Goal: Information Seeking & Learning: Learn about a topic

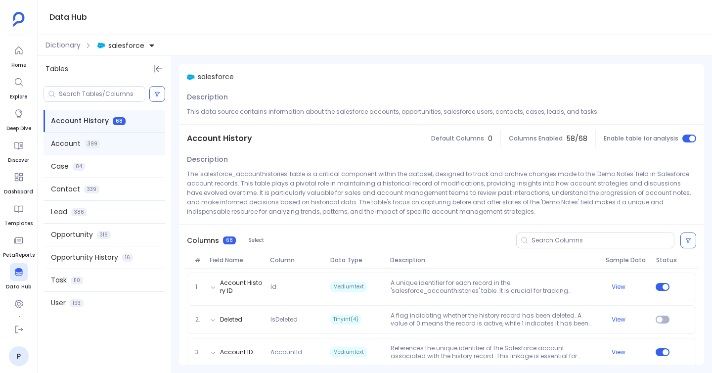
scroll to position [528, 0]
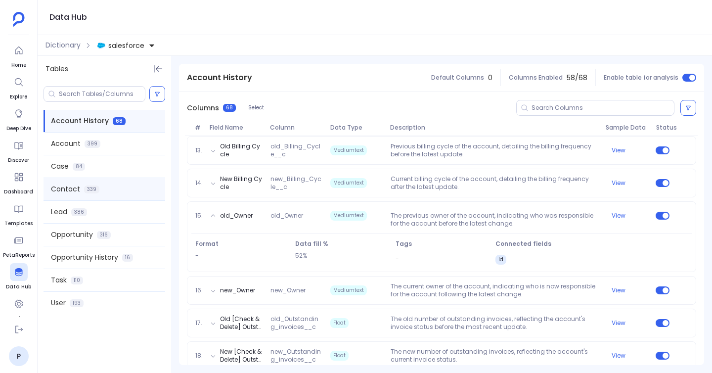
click at [73, 188] on span "Contact" at bounding box center [65, 189] width 29 height 10
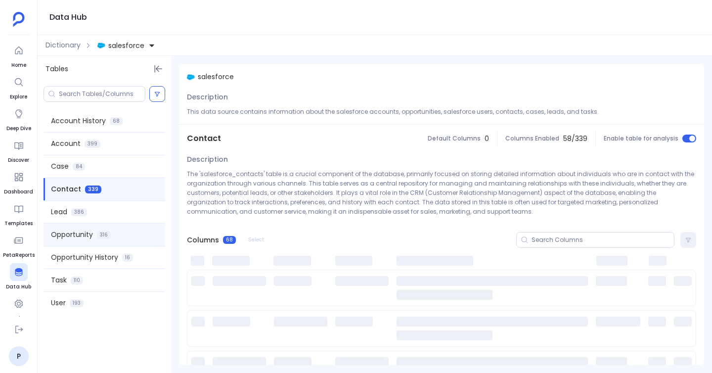
scroll to position [0, 0]
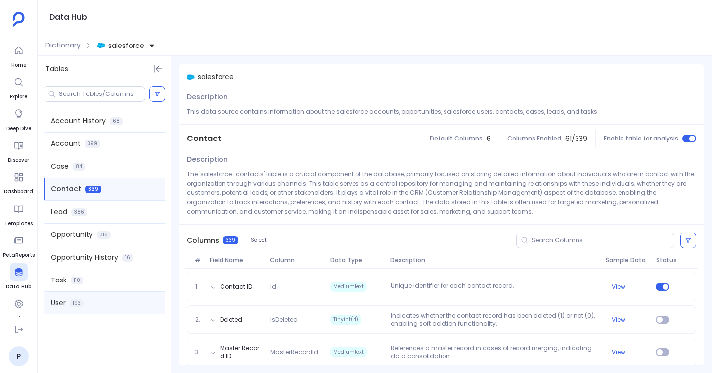
click at [75, 302] on span "193" at bounding box center [77, 303] width 14 height 8
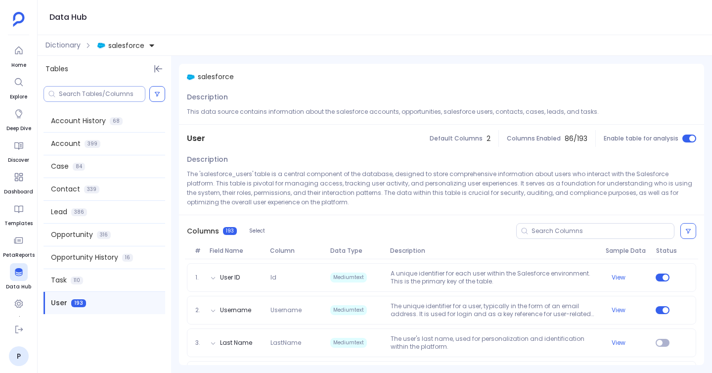
click at [117, 98] on div at bounding box center [94, 94] width 102 height 16
click at [114, 95] on input at bounding box center [102, 94] width 86 height 8
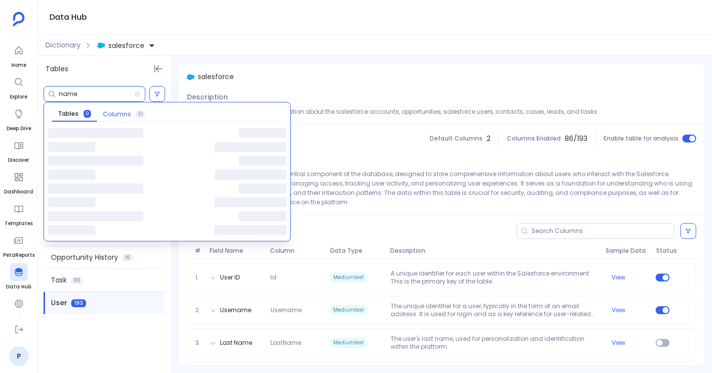
type input "name"
click at [113, 115] on span "Columns" at bounding box center [117, 114] width 28 height 8
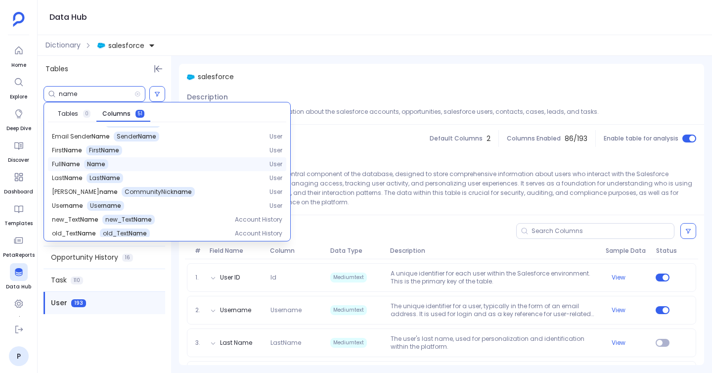
scroll to position [11, 0]
click at [100, 162] on span "Name" at bounding box center [96, 163] width 18 height 8
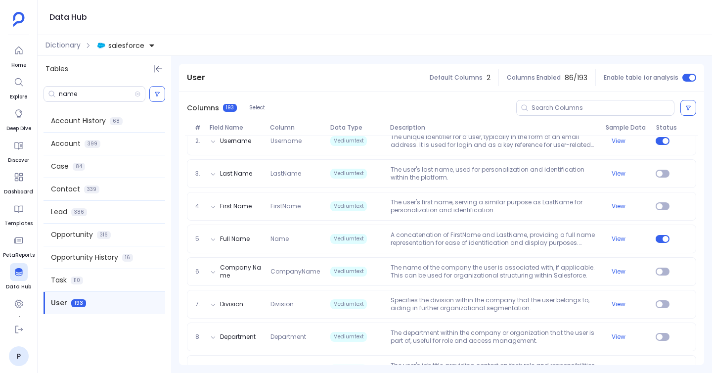
scroll to position [193, 0]
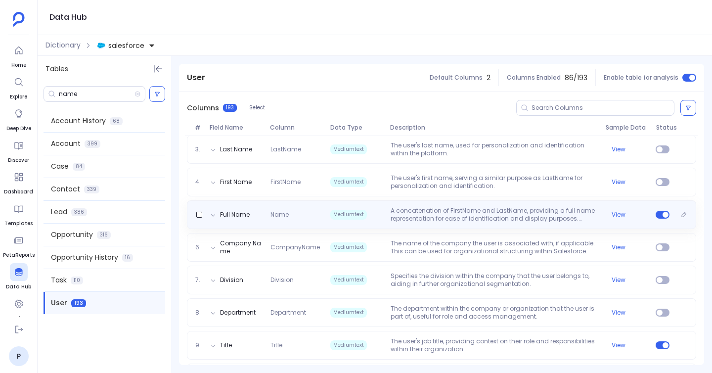
click at [436, 221] on p "A concatenation of FirstName and LastName, providing a full name representation…" at bounding box center [493, 215] width 215 height 16
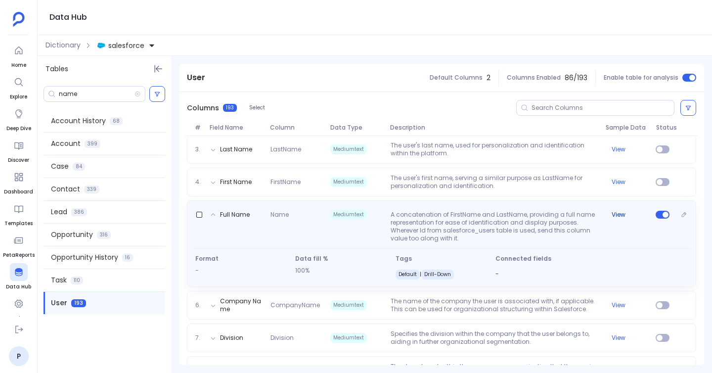
click at [616, 214] on button "View" at bounding box center [618, 215] width 14 height 8
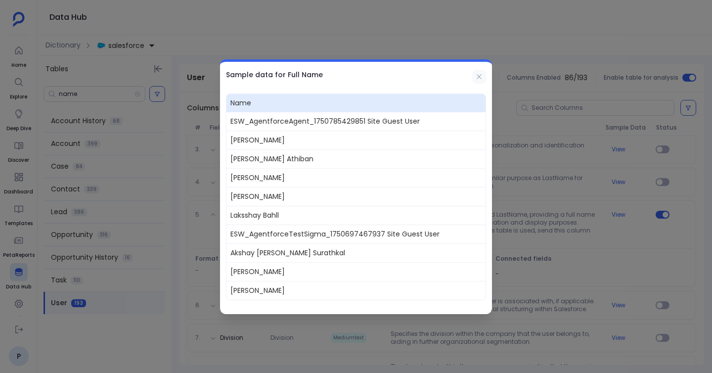
click at [481, 79] on icon at bounding box center [479, 77] width 8 height 8
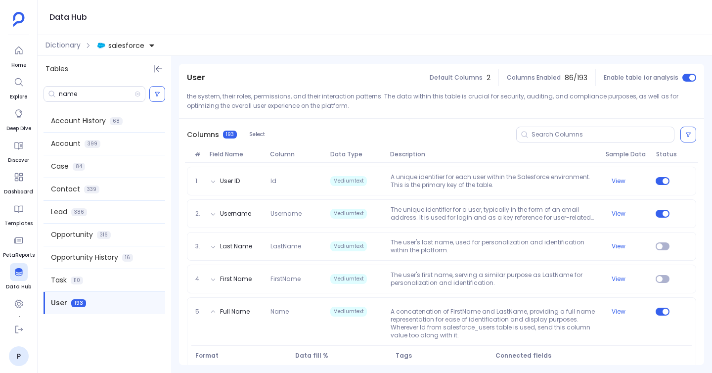
scroll to position [101, 0]
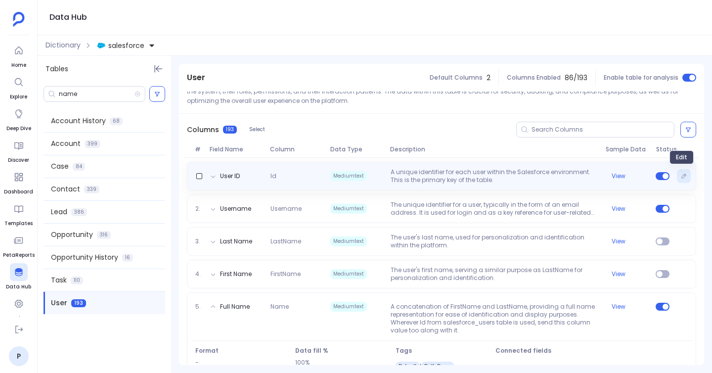
click at [681, 173] on icon "Edit" at bounding box center [684, 176] width 6 height 6
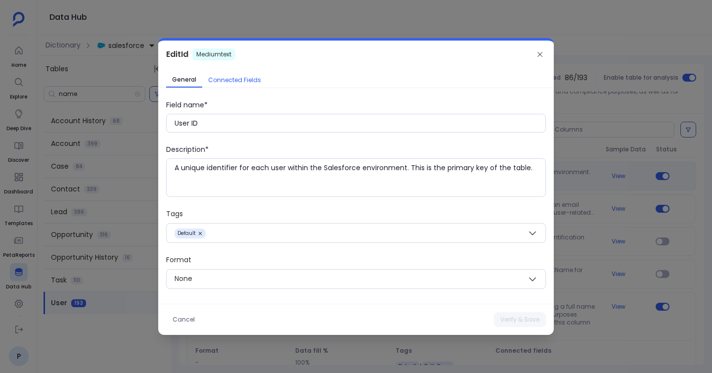
click at [246, 83] on span "Connected Fields" at bounding box center [234, 80] width 53 height 8
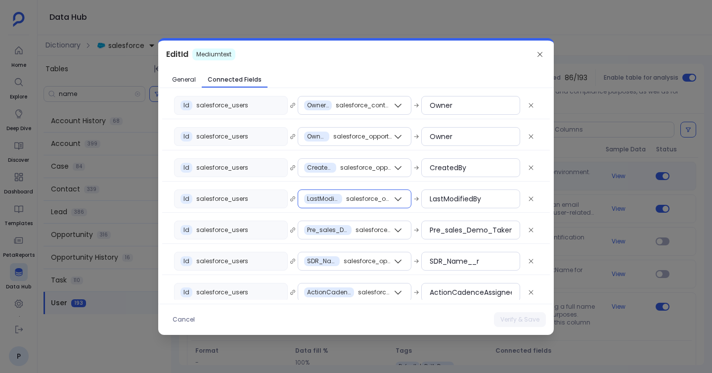
scroll to position [137, 0]
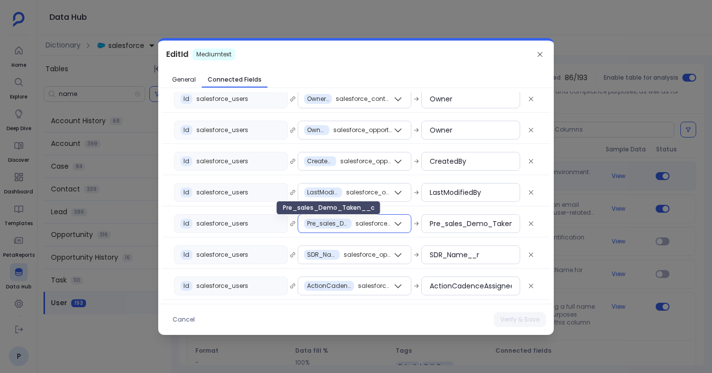
click at [331, 221] on span "Pre_sales_Demo_Taken__c" at bounding box center [328, 223] width 42 height 8
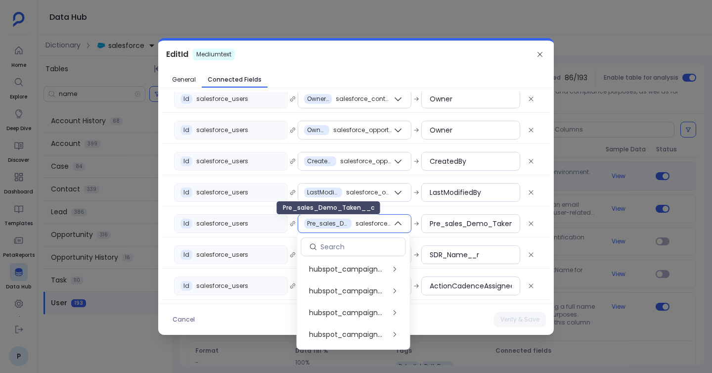
click at [331, 221] on span "Pre_sales_Demo_Taken__c" at bounding box center [328, 223] width 42 height 8
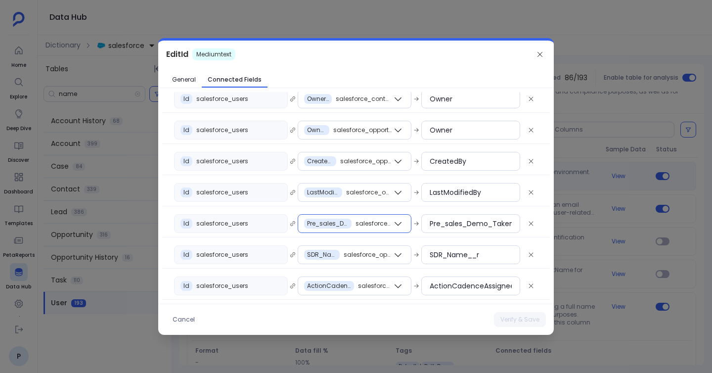
click at [340, 219] on div "Pre_sales_Demo_Taken__c" at bounding box center [327, 223] width 47 height 10
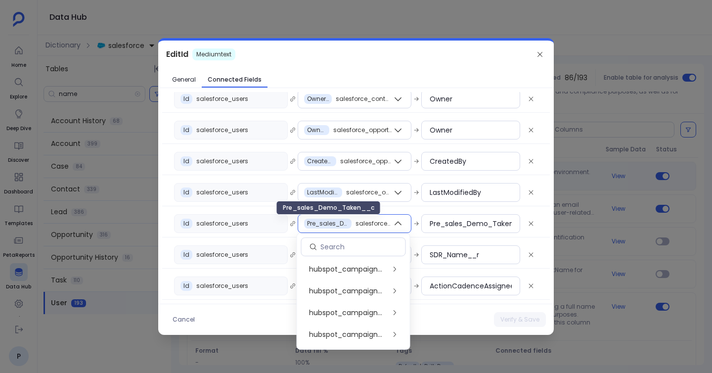
drag, startPoint x: 348, startPoint y: 224, endPoint x: 301, endPoint y: 222, distance: 47.5
click at [301, 222] on div "Pre_sales_Demo_Taken__c salesforce_opportunities" at bounding box center [348, 224] width 100 height 18
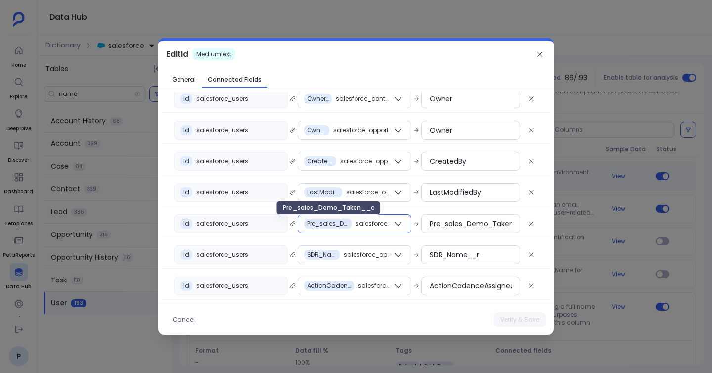
click at [328, 222] on span "Pre_sales_Demo_Taken__c" at bounding box center [328, 223] width 42 height 8
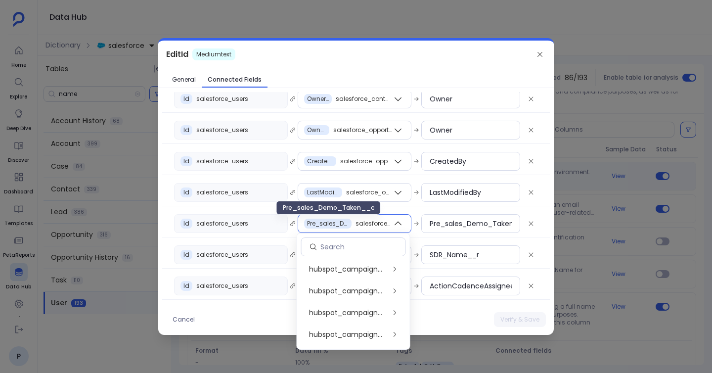
click at [328, 222] on span "Pre_sales_Demo_Taken__c" at bounding box center [328, 223] width 42 height 8
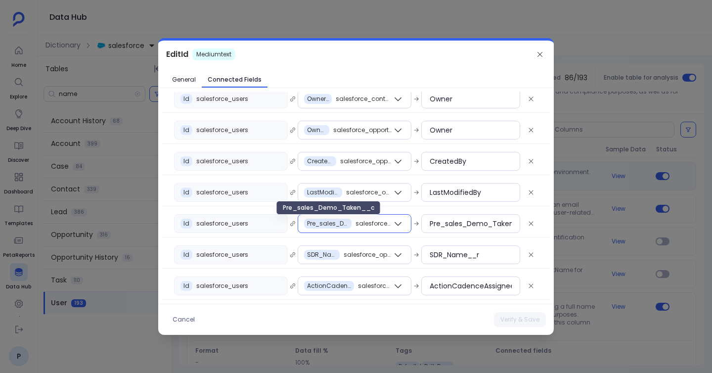
click at [328, 222] on span "Pre_sales_Demo_Taken__c" at bounding box center [328, 223] width 42 height 8
copy span "Pre_sales_Demo_Taken__c"
click at [353, 21] on div at bounding box center [356, 186] width 712 height 373
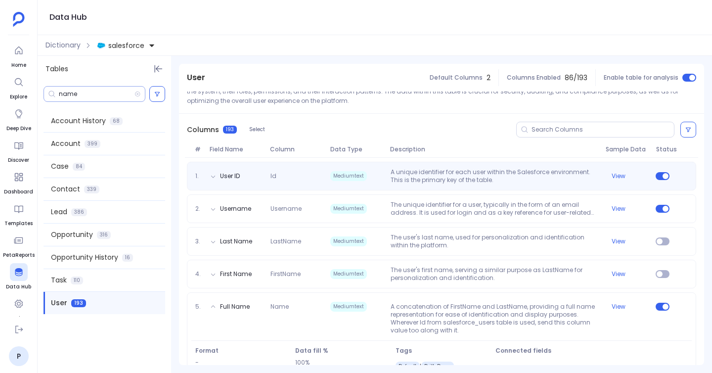
click at [118, 91] on input "name" at bounding box center [97, 94] width 76 height 8
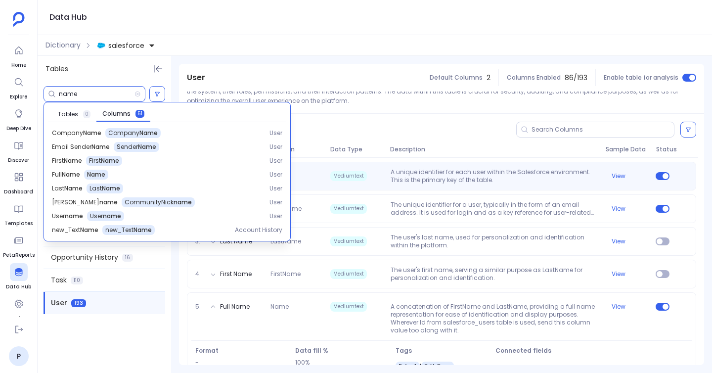
click at [538, 137] on div "Columns 193 Select" at bounding box center [441, 130] width 525 height 32
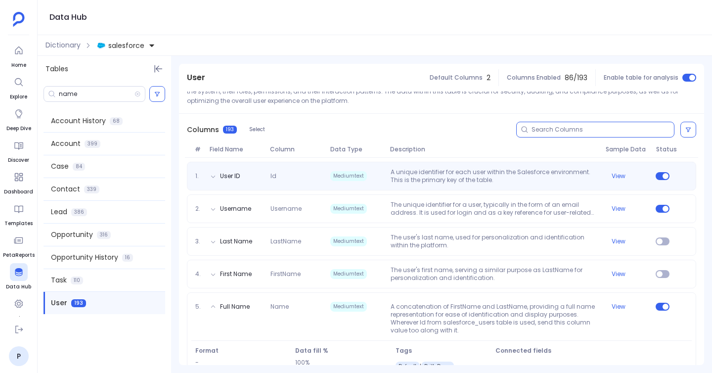
click at [539, 132] on input at bounding box center [602, 130] width 142 height 8
paste input "Pre_sales_Demo_Taken__c"
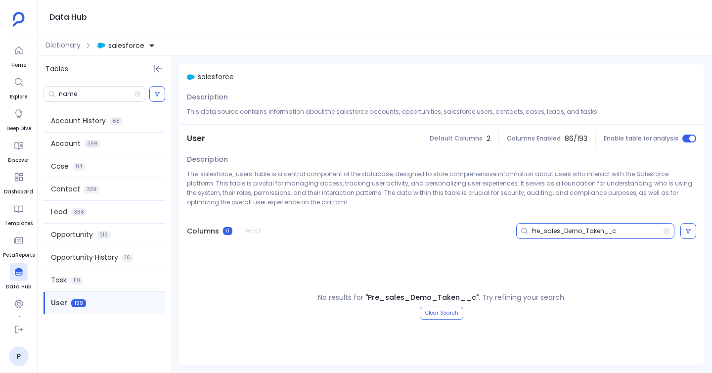
type input "Pre_sales_Demo_Taken__c"
click at [112, 85] on div "name" at bounding box center [104, 94] width 133 height 24
click at [112, 88] on div "name" at bounding box center [94, 94] width 102 height 16
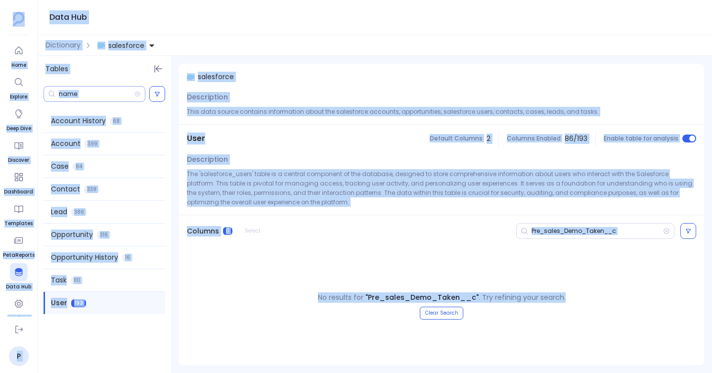
click at [112, 88] on div "name" at bounding box center [94, 94] width 102 height 16
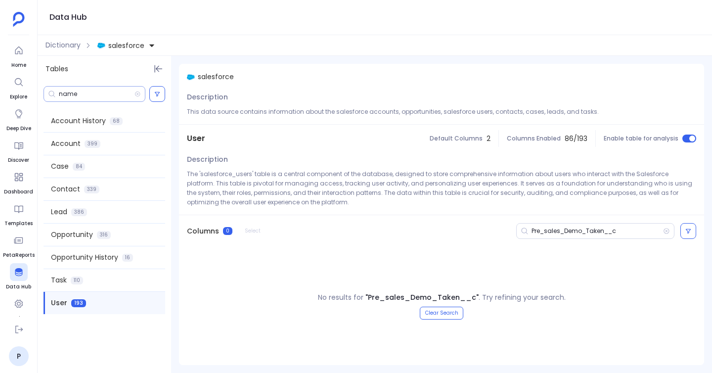
click at [105, 92] on input "name" at bounding box center [97, 94] width 76 height 8
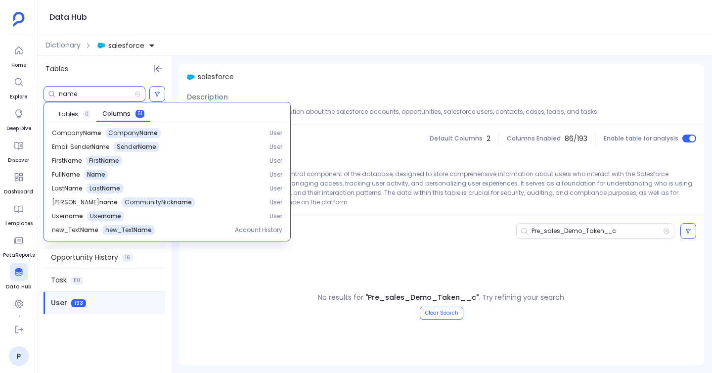
click at [105, 92] on input "name" at bounding box center [97, 94] width 76 height 8
paste input "Pre_sales_Demo_Taken__c"
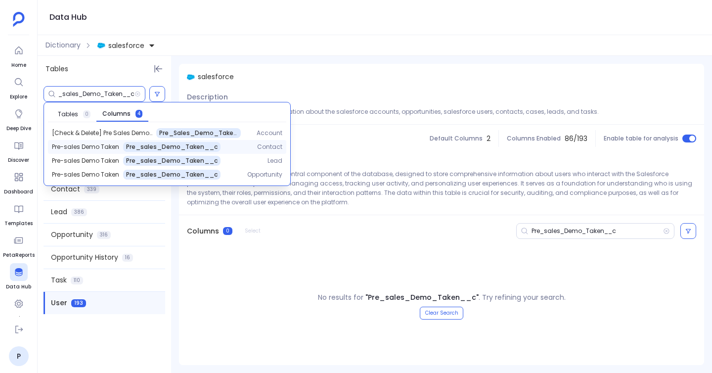
type input "Pre_sales_Demo_Taken__c"
click at [179, 147] on span "Pre_sales_Demo_Taken__c" at bounding box center [171, 147] width 91 height 8
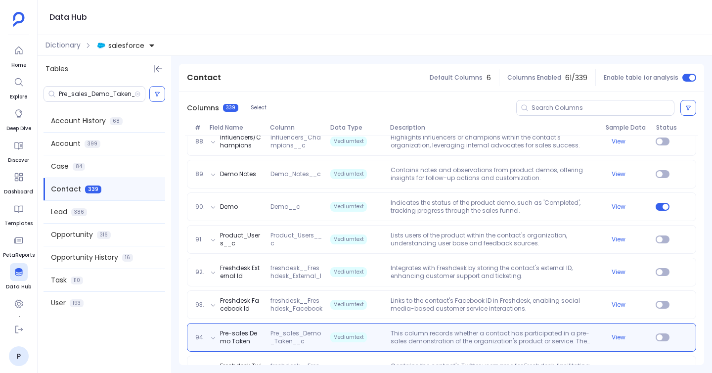
scroll to position [3101, 0]
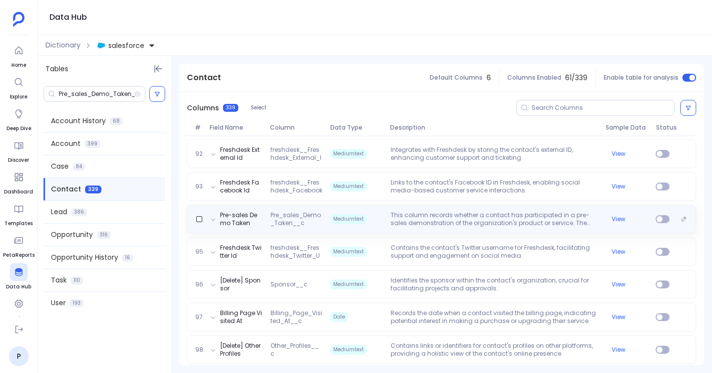
click at [386, 217] on p "This column records whether a contact has participated in a pre-sales demonstra…" at bounding box center [493, 219] width 215 height 16
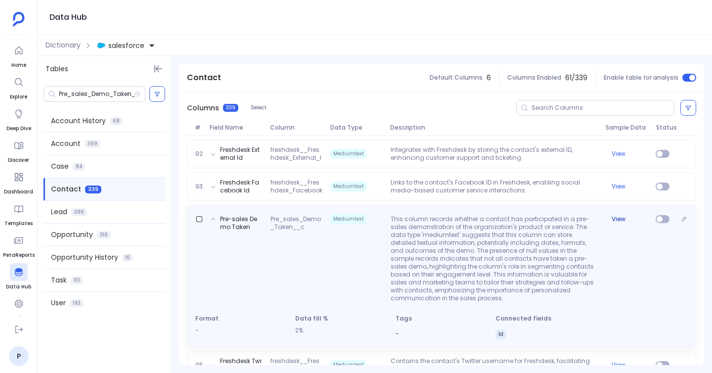
click at [612, 218] on button "View" at bounding box center [618, 219] width 14 height 8
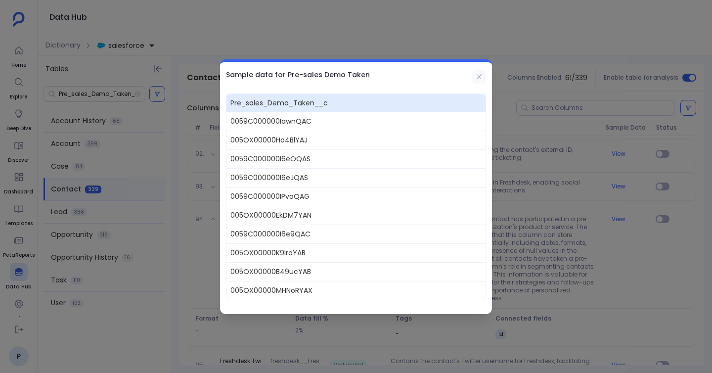
click at [475, 74] on icon at bounding box center [479, 77] width 8 height 8
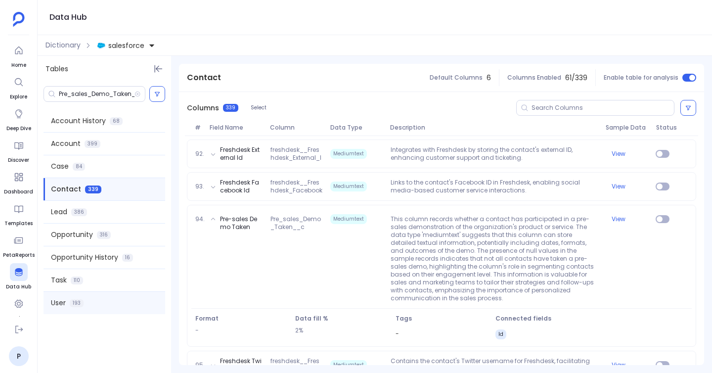
click at [75, 307] on div "User 193" at bounding box center [104, 303] width 122 height 22
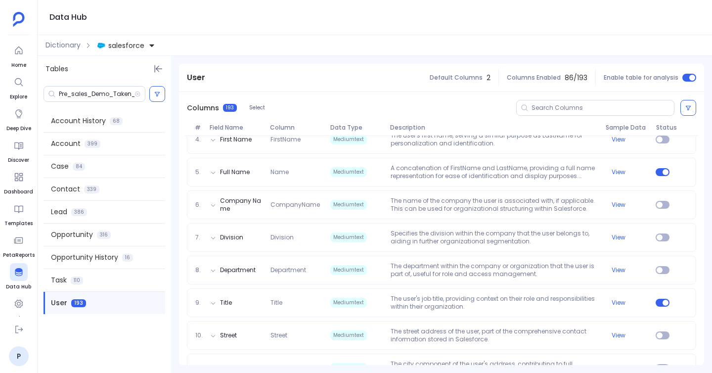
scroll to position [263, 0]
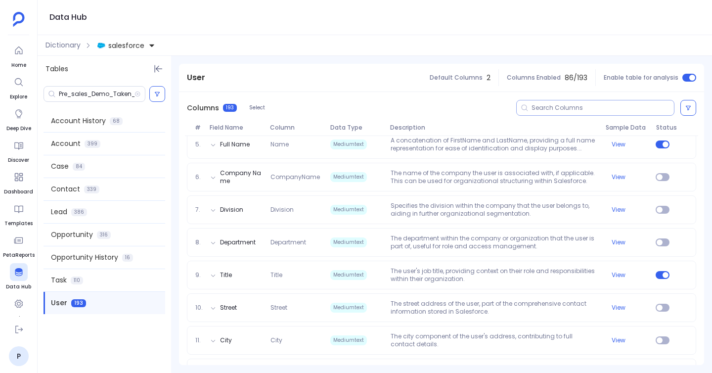
click at [531, 112] on div at bounding box center [595, 108] width 158 height 16
click at [531, 103] on div at bounding box center [595, 108] width 158 height 16
click at [528, 105] on div at bounding box center [595, 108] width 158 height 16
click at [533, 112] on div at bounding box center [595, 108] width 158 height 16
click at [534, 111] on input at bounding box center [602, 108] width 142 height 8
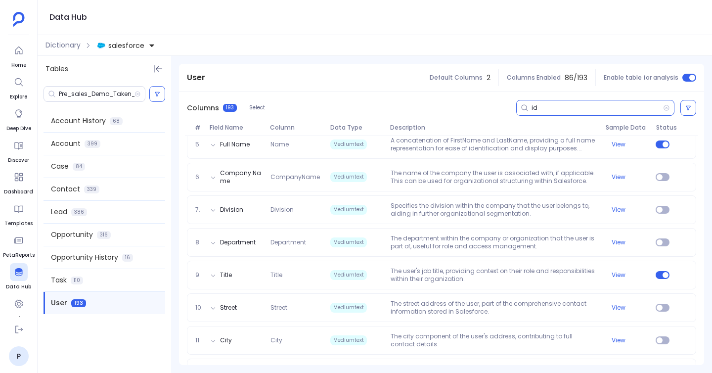
scroll to position [94, 0]
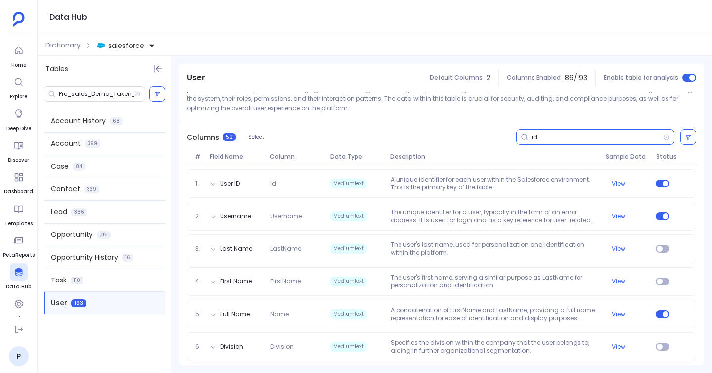
type input "id"
click at [99, 93] on input "Pre_sales_Demo_Taken__c" at bounding box center [97, 94] width 76 height 8
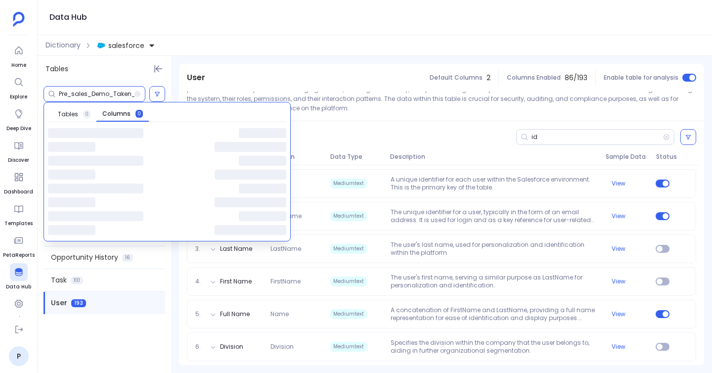
click at [99, 93] on input "Pre_sales_Demo_Taken__c" at bounding box center [97, 94] width 76 height 8
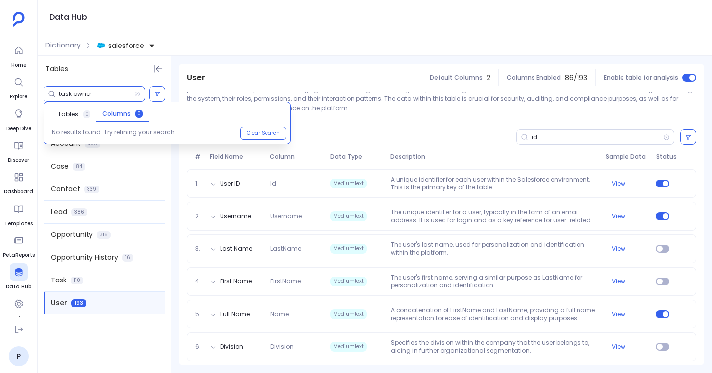
click at [122, 115] on span "Columns" at bounding box center [116, 114] width 28 height 8
click at [96, 92] on input "task owner" at bounding box center [97, 94] width 76 height 8
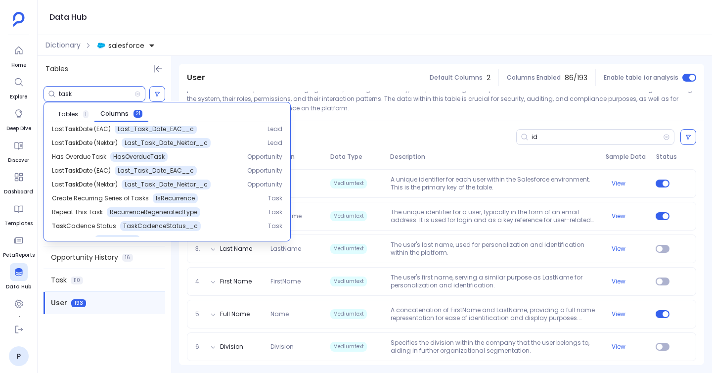
scroll to position [180, 0]
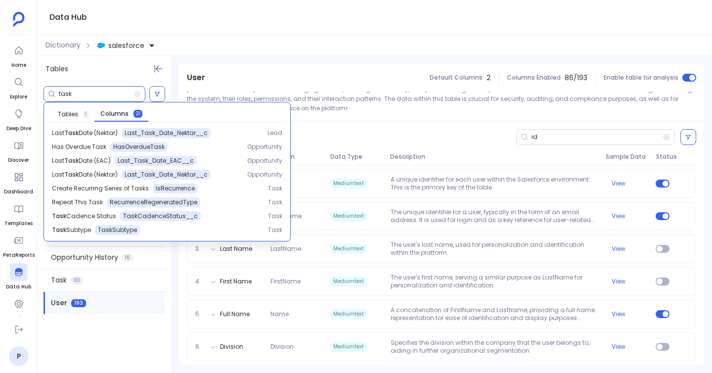
click at [80, 97] on input "task" at bounding box center [97, 94] width 76 height 8
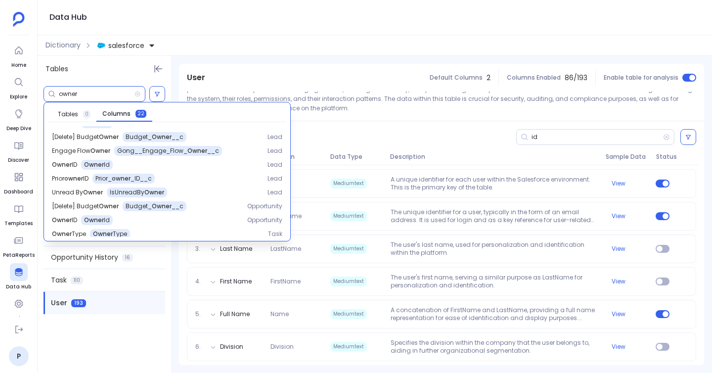
scroll to position [194, 0]
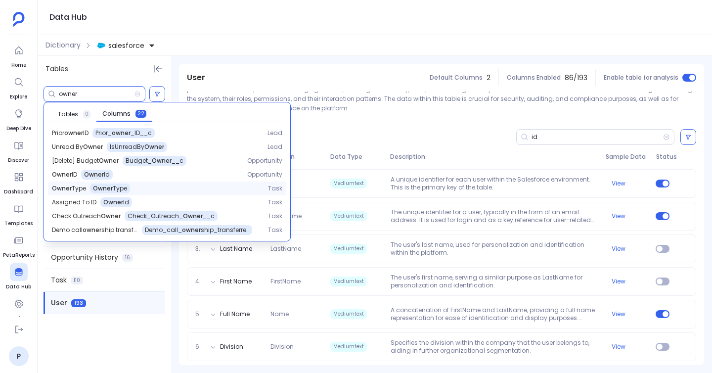
type input "owner"
click at [126, 190] on div "Owner Type" at bounding box center [110, 188] width 40 height 10
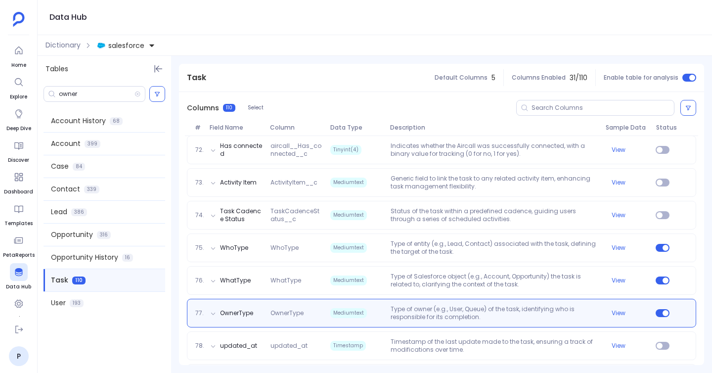
scroll to position [2538, 0]
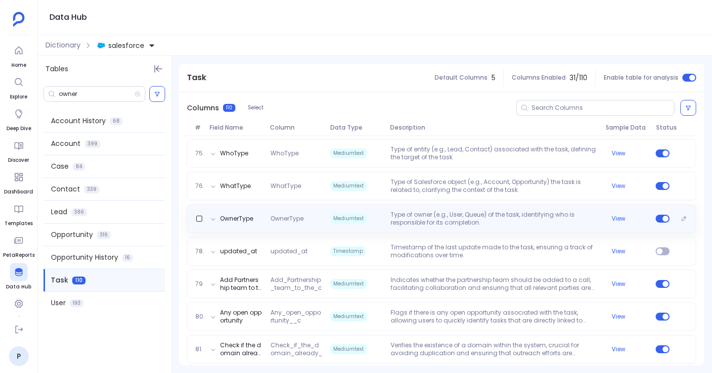
click at [476, 220] on p "Type of owner (e.g., User, Queue) of the task, identifying who is responsible f…" at bounding box center [493, 219] width 215 height 16
